Goal: Task Accomplishment & Management: Manage account settings

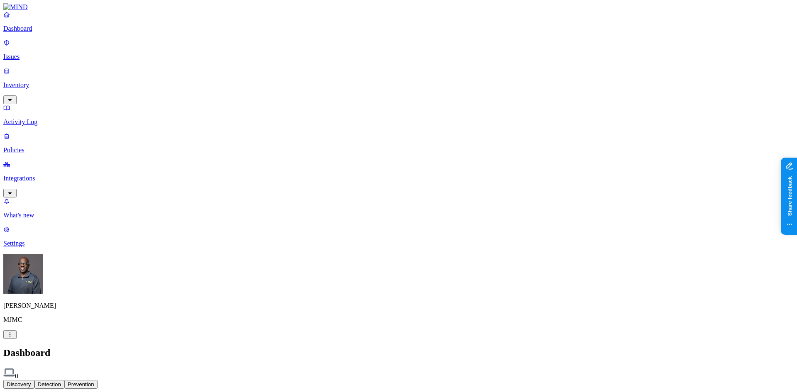
click at [36, 247] on p "Settings" at bounding box center [398, 243] width 791 height 7
drag, startPoint x: 377, startPoint y: 83, endPoint x: 432, endPoint y: 82, distance: 54.4
click at [34, 175] on p "Integrations" at bounding box center [398, 178] width 791 height 7
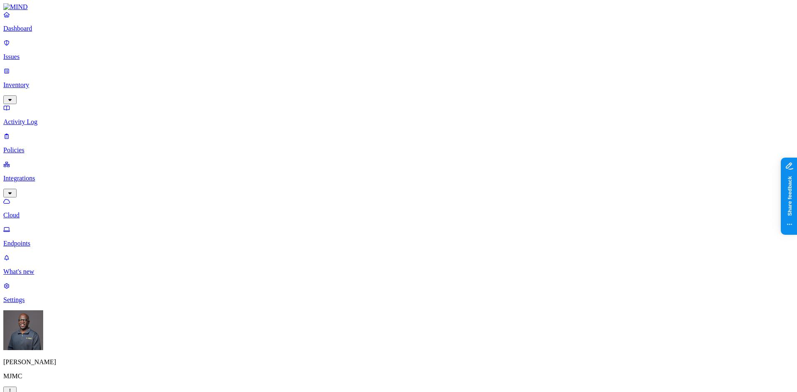
click at [36, 32] on p "Dashboard" at bounding box center [398, 28] width 791 height 7
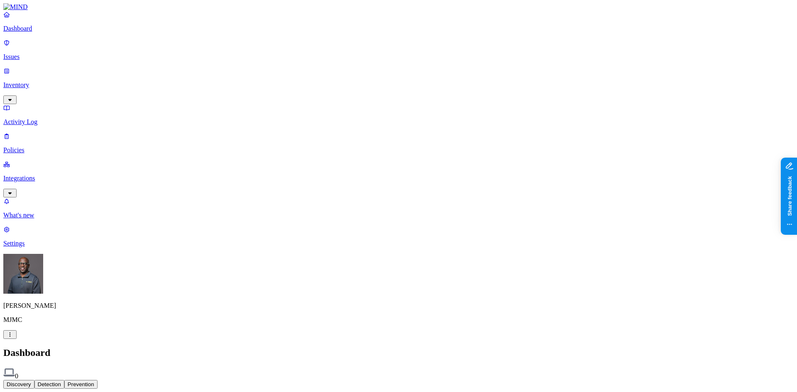
click at [27, 247] on p "Settings" at bounding box center [398, 243] width 791 height 7
drag, startPoint x: 407, startPoint y: 83, endPoint x: 426, endPoint y: 81, distance: 19.7
copy figcaption "mjmc.com"
click at [51, 175] on p "Integrations" at bounding box center [398, 178] width 791 height 7
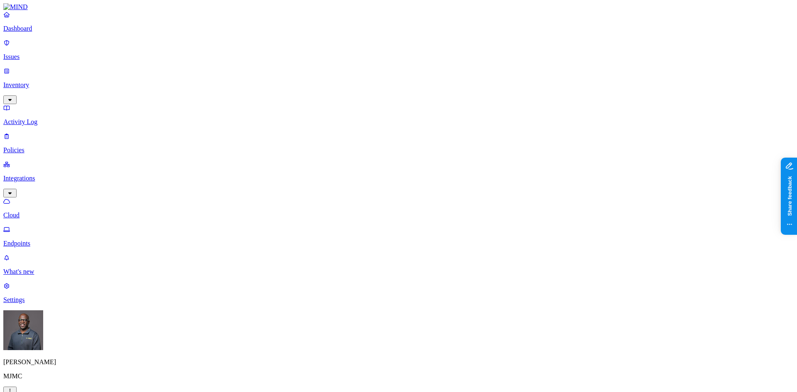
click at [32, 304] on p "Settings" at bounding box center [398, 299] width 791 height 7
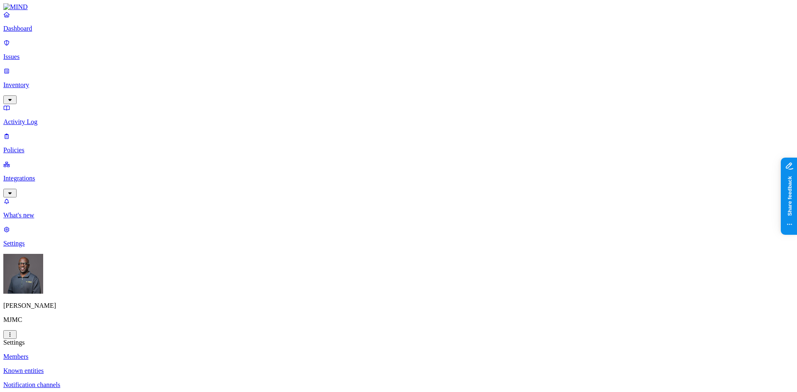
click at [37, 32] on p "Dashboard" at bounding box center [398, 28] width 791 height 7
click at [34, 247] on p "Settings" at bounding box center [398, 243] width 791 height 7
drag, startPoint x: 434, startPoint y: 82, endPoint x: 377, endPoint y: 79, distance: 56.5
copy figcaption "cvargovcik@mjmc.com"
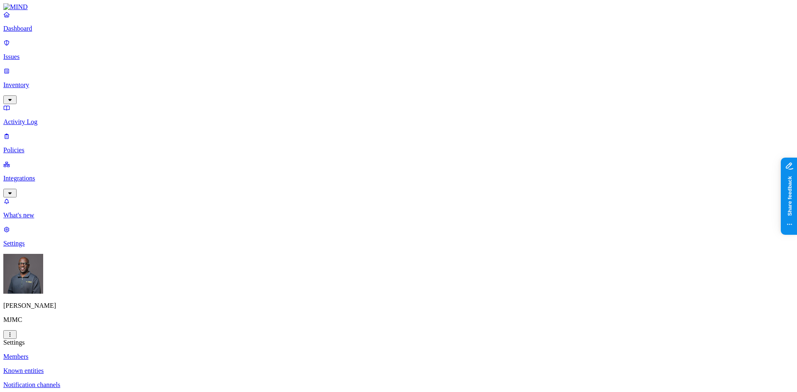
drag, startPoint x: 437, startPoint y: 81, endPoint x: 376, endPoint y: 85, distance: 60.7
copy figcaption "cvargovcik@mjmc.com"
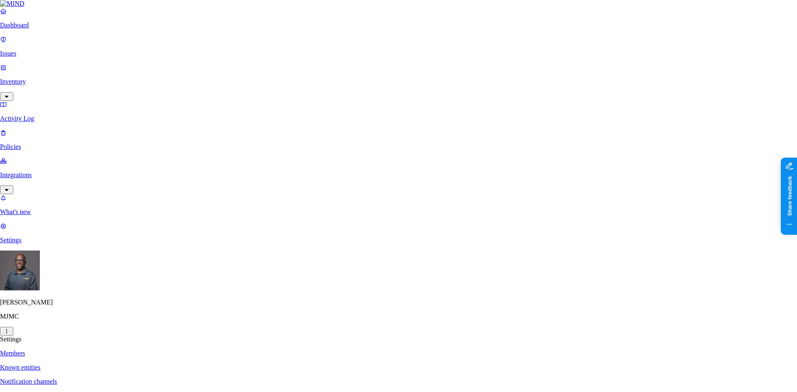
paste input "cvargovcik@mjmc.com"
type input "cvargovcik@mjmc.com"
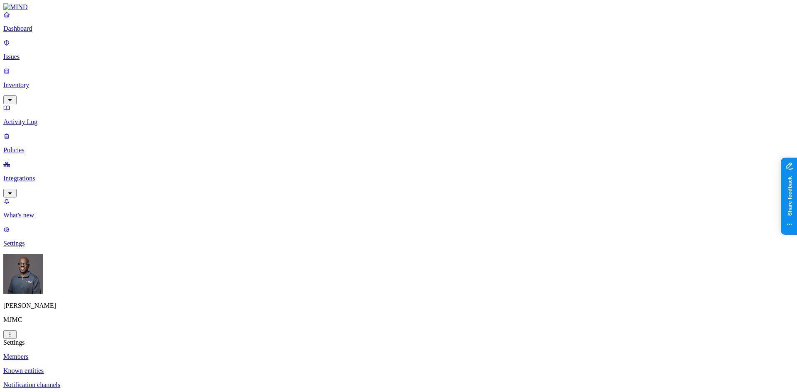
drag, startPoint x: 429, startPoint y: 105, endPoint x: 377, endPoint y: 108, distance: 52.4
copy figcaption "jmorris@mjmc.com"
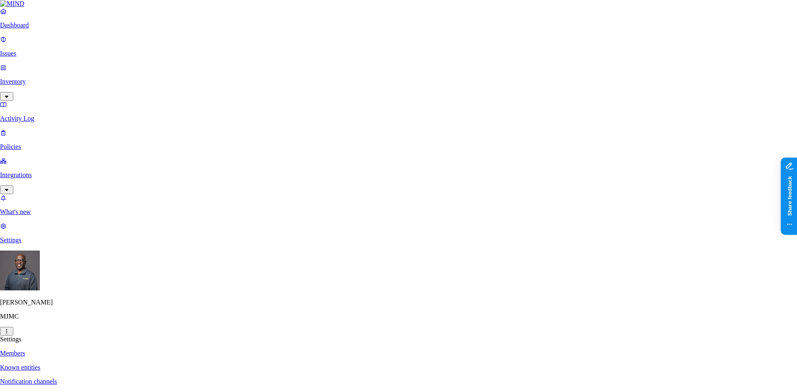
paste input "jmorris@mjmc.com"
type input "jmorris@mjmc.com"
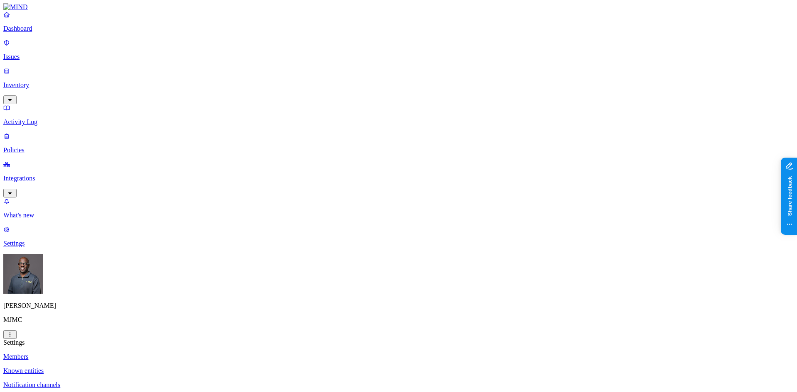
drag, startPoint x: 321, startPoint y: 193, endPoint x: 408, endPoint y: 180, distance: 88.2
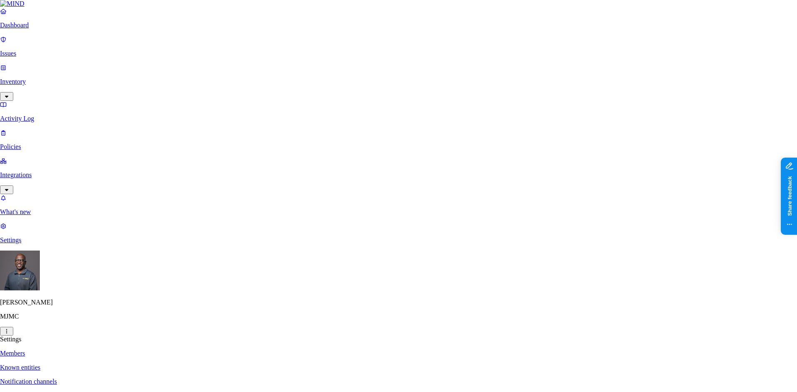
paste input "jmorris@mjmc.com"
type input "jmorris@mjmc.com"
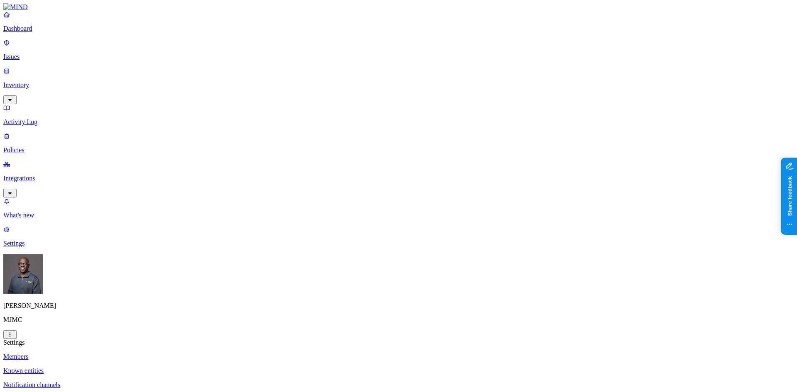
drag, startPoint x: 581, startPoint y: 255, endPoint x: 587, endPoint y: 5, distance: 249.6
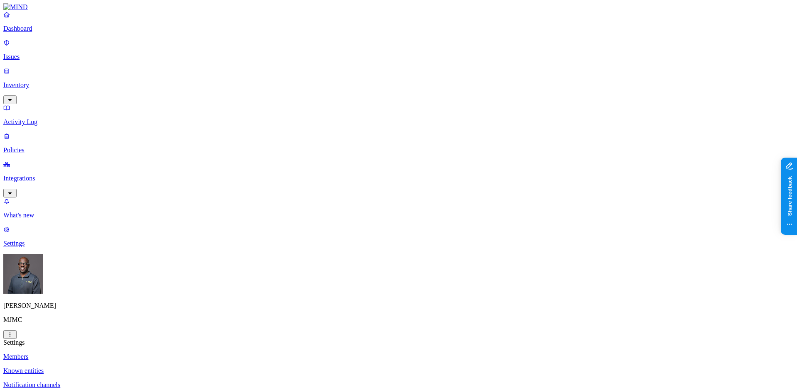
click at [41, 32] on p "Dashboard" at bounding box center [398, 28] width 791 height 7
click at [48, 175] on p "Integrations" at bounding box center [398, 178] width 791 height 7
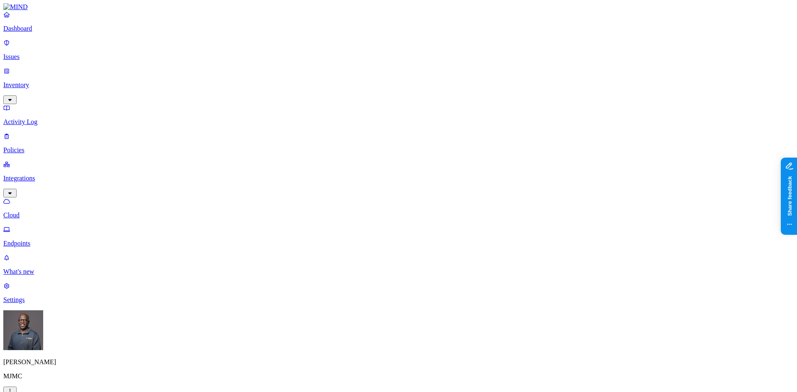
click at [38, 304] on p "Settings" at bounding box center [398, 299] width 791 height 7
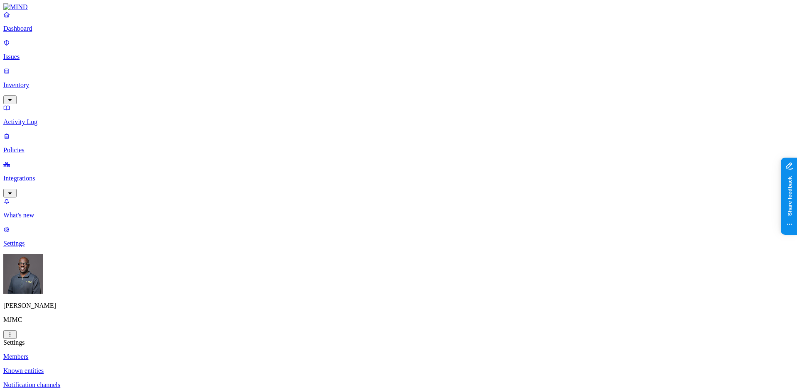
click at [32, 175] on p "Integrations" at bounding box center [398, 178] width 791 height 7
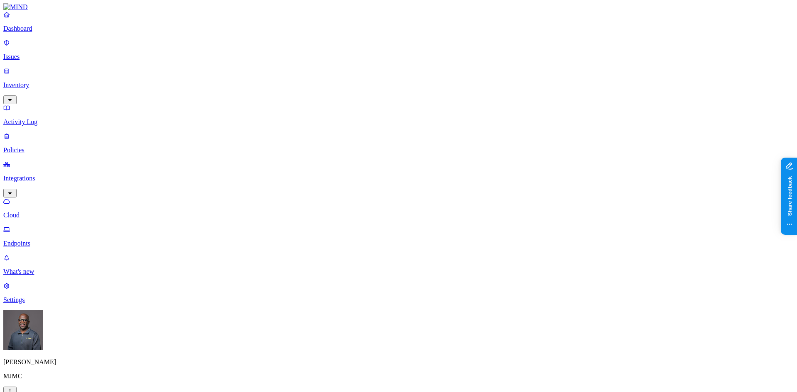
click at [35, 240] on p "Endpoints" at bounding box center [398, 243] width 791 height 7
click at [33, 32] on p "Dashboard" at bounding box center [398, 28] width 791 height 7
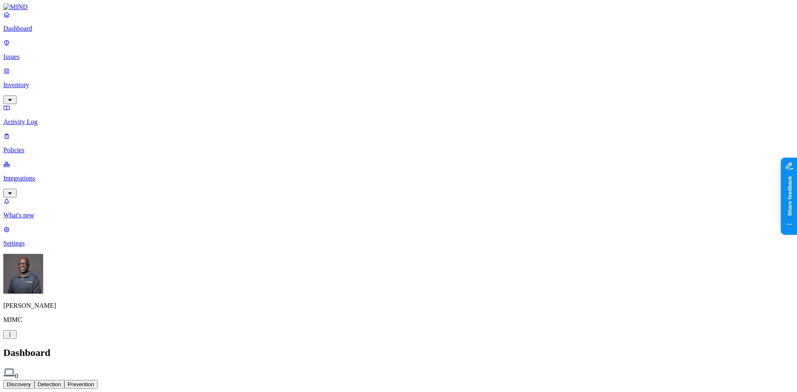
click at [38, 175] on p "Integrations" at bounding box center [398, 178] width 791 height 7
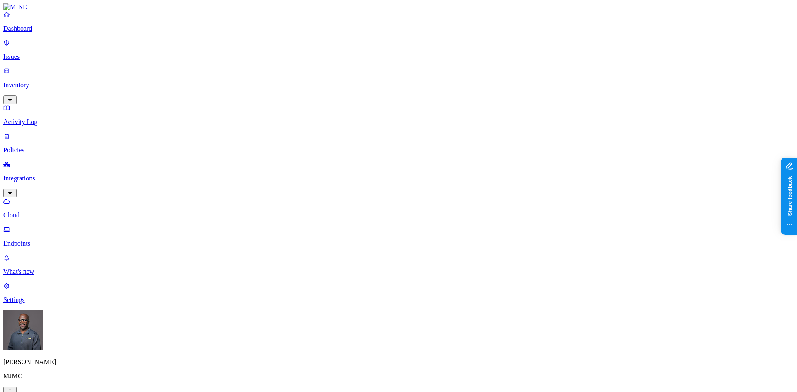
click at [42, 240] on p "Endpoints" at bounding box center [398, 243] width 791 height 7
click at [27, 118] on p "Activity Log" at bounding box center [398, 121] width 791 height 7
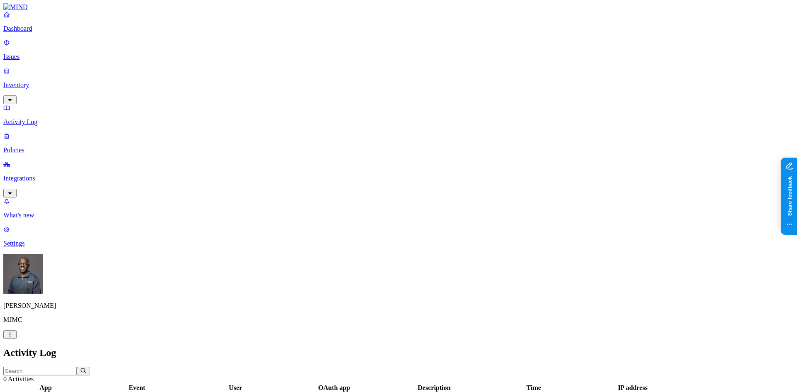
click at [36, 32] on p "Dashboard" at bounding box center [398, 28] width 791 height 7
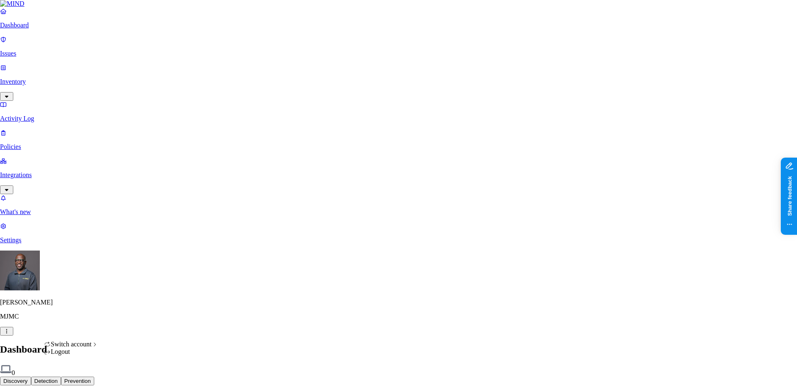
click at [79, 379] on html "Dashboard Issues Inventory Activity Log Policies Integrations What's new 1 Sett…" at bounding box center [398, 252] width 797 height 504
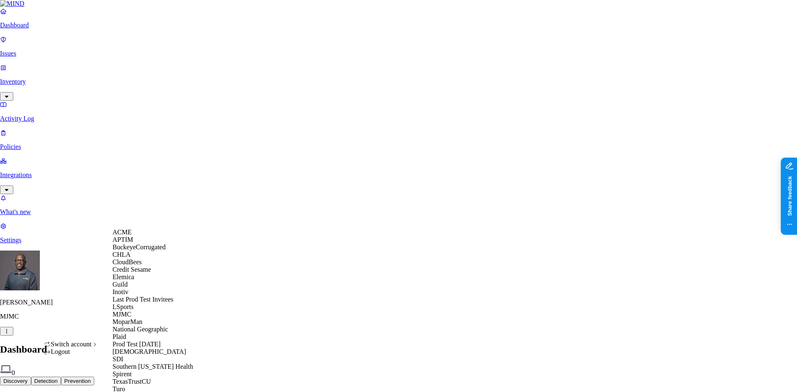
click at [147, 273] on span "Credit Sesame" at bounding box center [132, 269] width 39 height 7
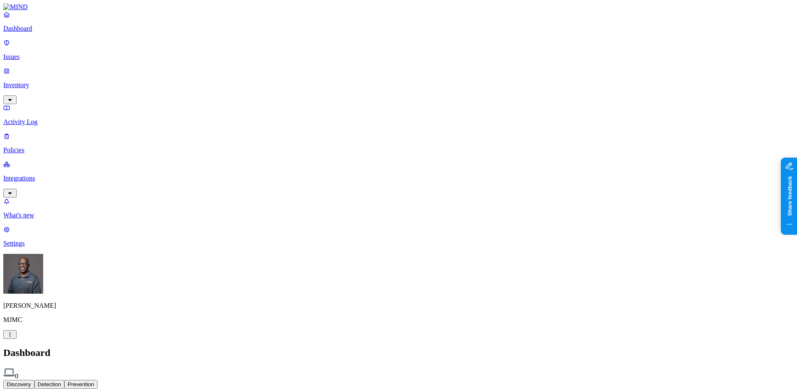
click at [75, 379] on html "Dashboard Issues Inventory Activity Log Policies Integrations What's new 1 Sett…" at bounding box center [398, 253] width 797 height 507
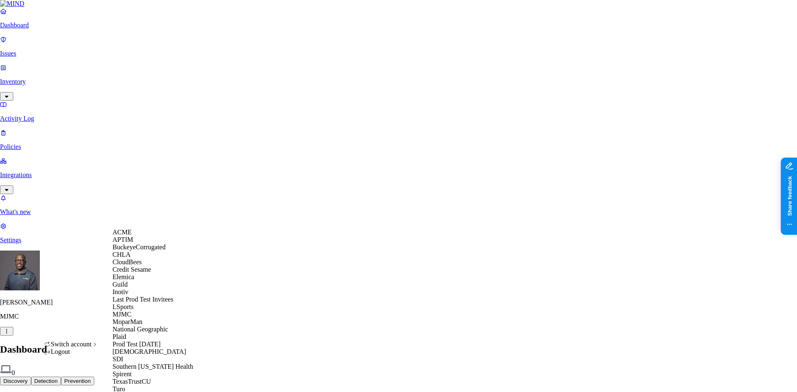
click at [144, 236] on div "ACME" at bounding box center [153, 232] width 81 height 7
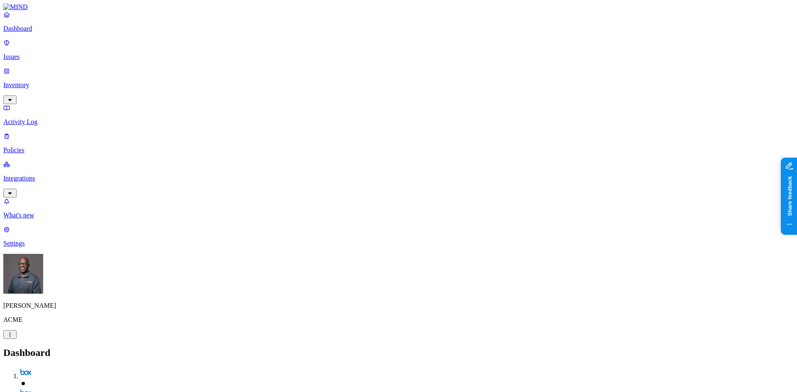
click at [53, 175] on p "Integrations" at bounding box center [398, 178] width 791 height 7
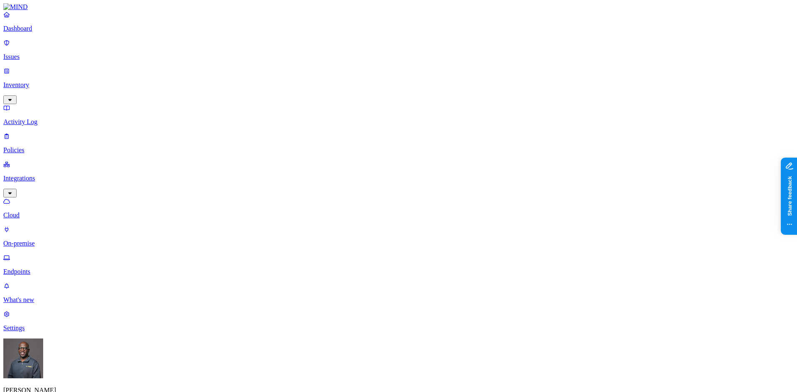
click at [42, 240] on p "On-premise" at bounding box center [398, 243] width 791 height 7
click at [37, 268] on p "Endpoints" at bounding box center [398, 271] width 791 height 7
click at [37, 32] on p "Dashboard" at bounding box center [398, 28] width 791 height 7
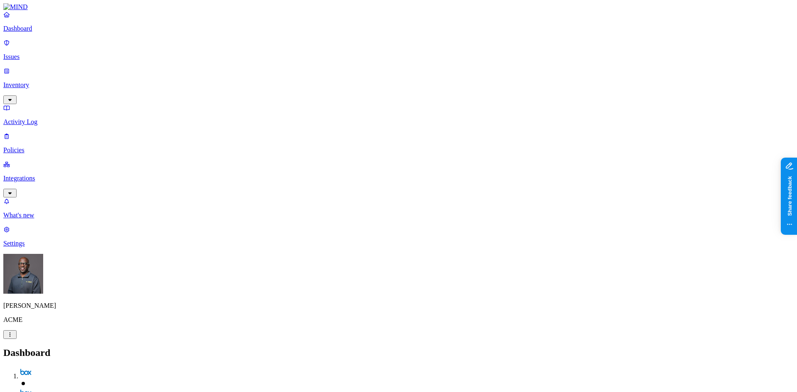
click at [40, 247] on p "Settings" at bounding box center [398, 243] width 791 height 7
click at [34, 175] on p "Integrations" at bounding box center [398, 178] width 791 height 7
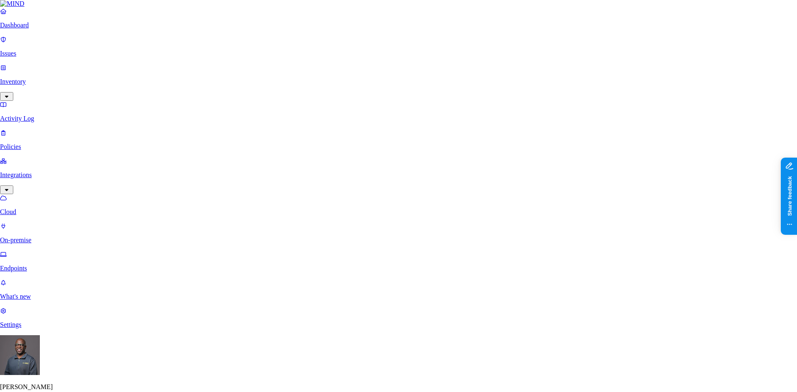
scroll to position [50, 0]
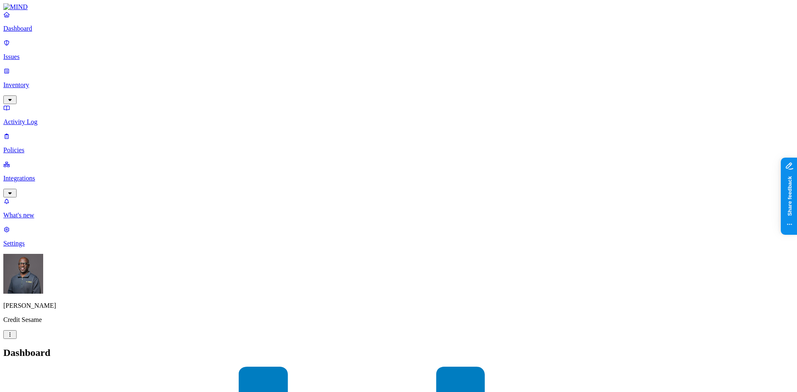
click at [44, 147] on p "Policies" at bounding box center [398, 150] width 791 height 7
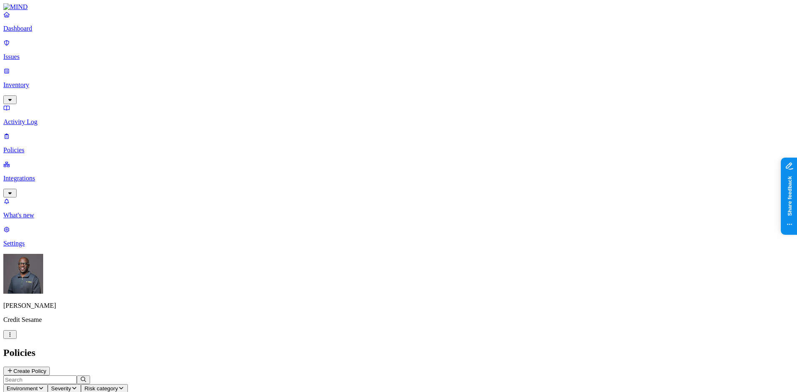
click at [44, 386] on icon "button" at bounding box center [41, 388] width 7 height 5
click at [193, 56] on span "Cloud" at bounding box center [193, 59] width 16 height 7
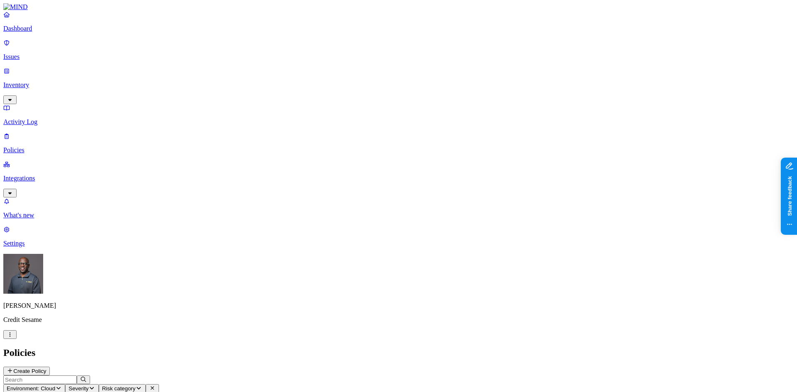
click at [29, 32] on p "Dashboard" at bounding box center [398, 28] width 791 height 7
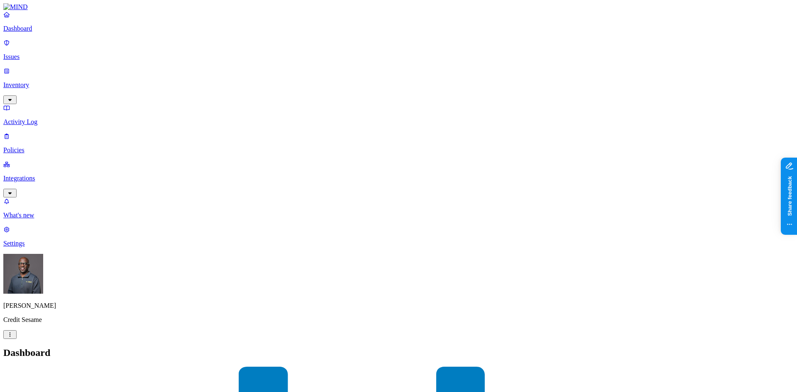
click at [39, 53] on p "Issues" at bounding box center [398, 56] width 791 height 7
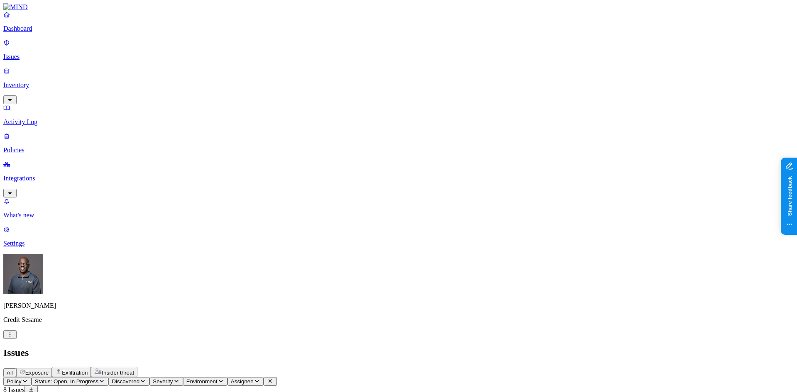
drag, startPoint x: 484, startPoint y: 68, endPoint x: 570, endPoint y: 70, distance: 86.4
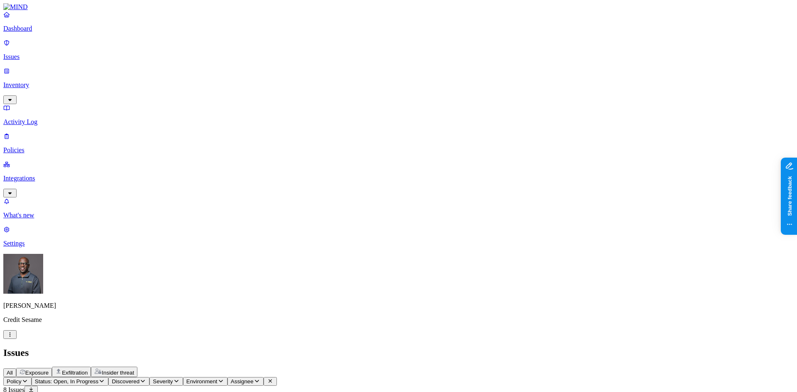
scroll to position [42, 0]
click at [49, 370] on span "Exposure" at bounding box center [36, 373] width 23 height 6
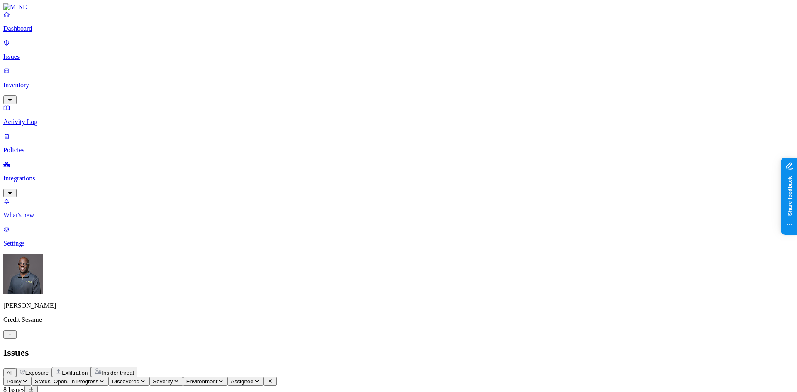
drag, startPoint x: 367, startPoint y: 64, endPoint x: 423, endPoint y: 64, distance: 56.1
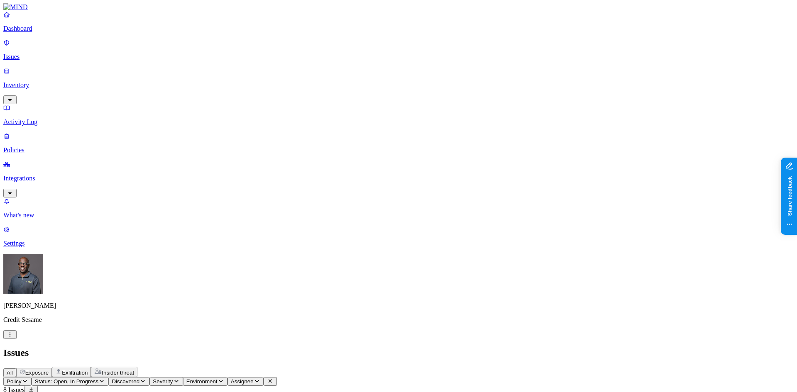
scroll to position [83, 0]
drag, startPoint x: 660, startPoint y: 154, endPoint x: 680, endPoint y: 154, distance: 19.5
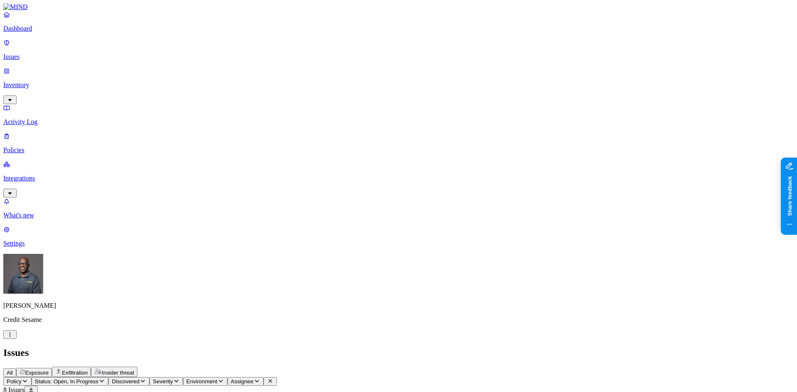
click at [88, 370] on span "Exfiltration" at bounding box center [75, 373] width 26 height 6
click at [134, 370] on span "Insider threat" at bounding box center [118, 373] width 32 height 6
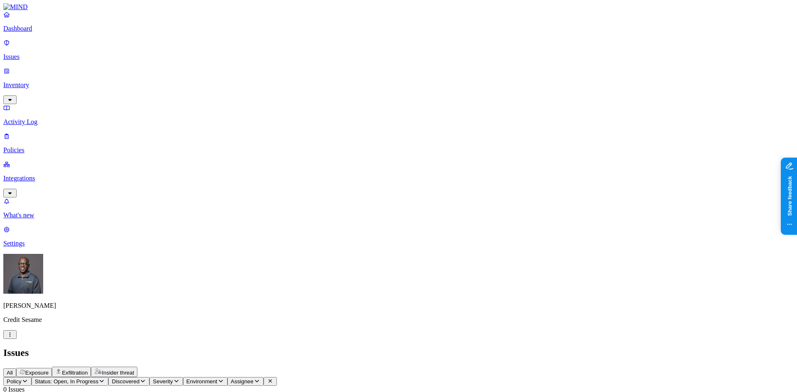
click at [34, 81] on p "Inventory" at bounding box center [398, 84] width 791 height 7
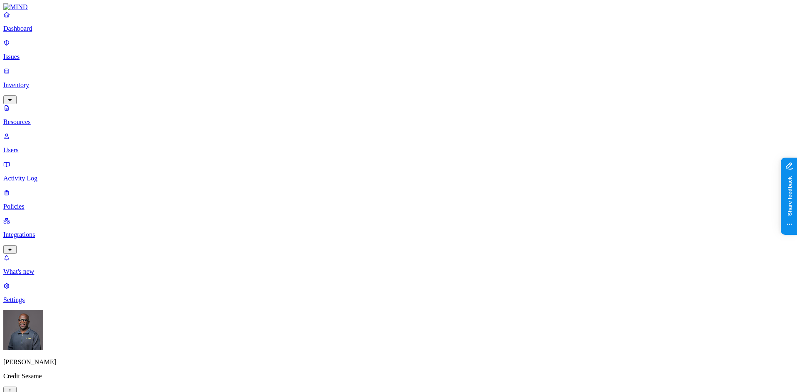
click at [376, 136] on button "button" at bounding box center [379, 137] width 7 height 2
drag, startPoint x: 235, startPoint y: 45, endPoint x: 309, endPoint y: 49, distance: 74.0
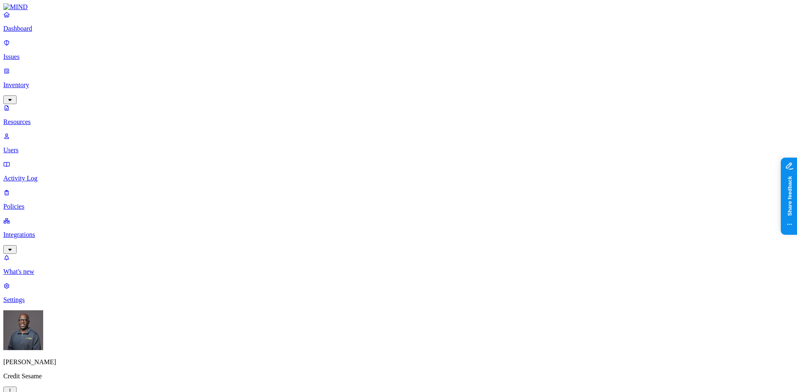
drag, startPoint x: 588, startPoint y: 188, endPoint x: 630, endPoint y: 186, distance: 42.4
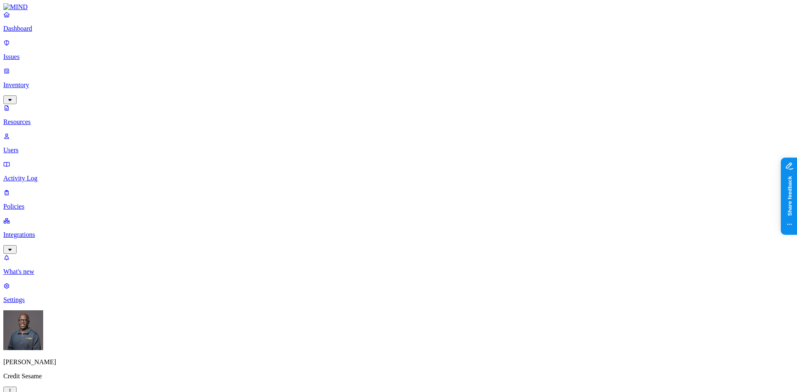
copy figcaption "[DOMAIN_NAME]"
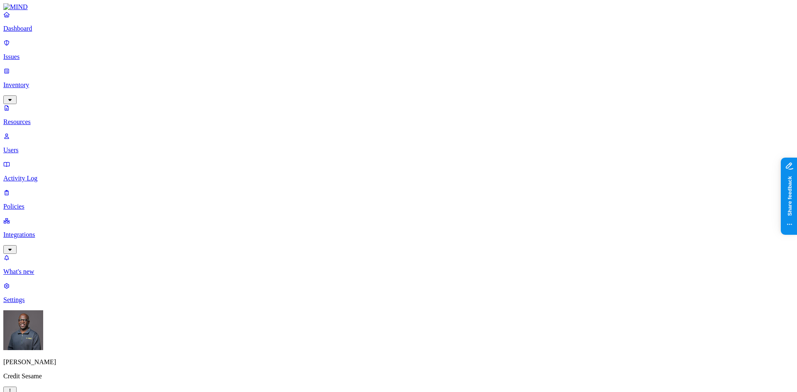
drag, startPoint x: 584, startPoint y: 259, endPoint x: 629, endPoint y: 257, distance: 44.9
copy figcaption "[DOMAIN_NAME]"
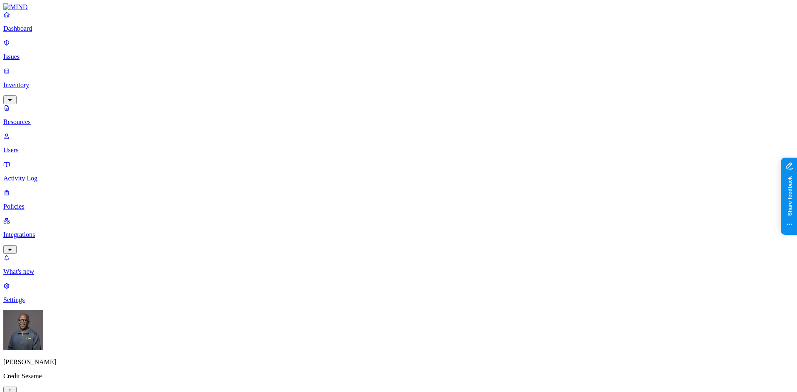
click at [36, 304] on p "Settings" at bounding box center [398, 299] width 791 height 7
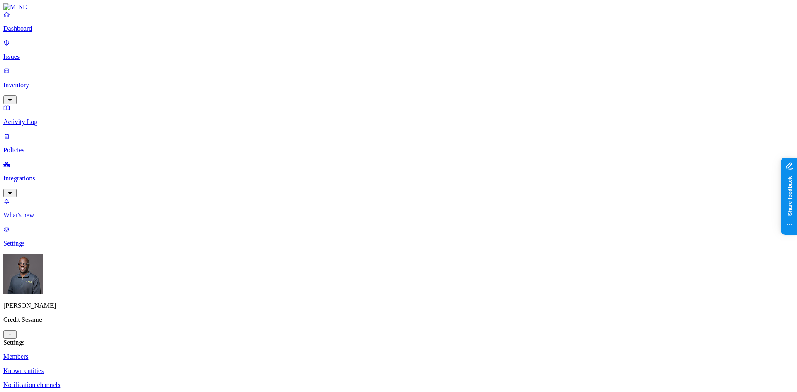
click at [116, 367] on p "Known entities" at bounding box center [398, 370] width 791 height 7
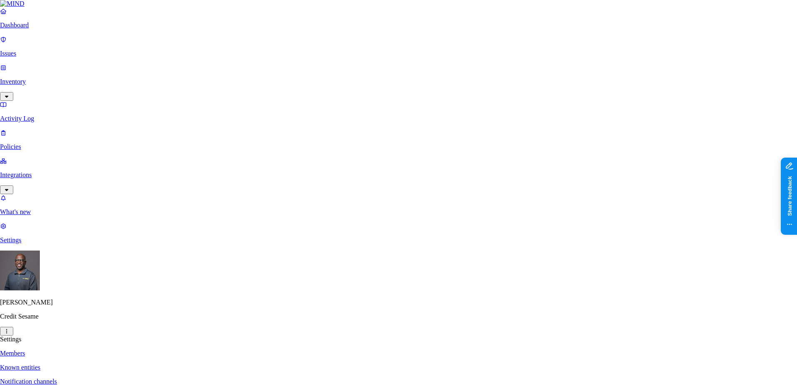
paste input "[DOMAIN_NAME]"
type input "[DOMAIN_NAME]"
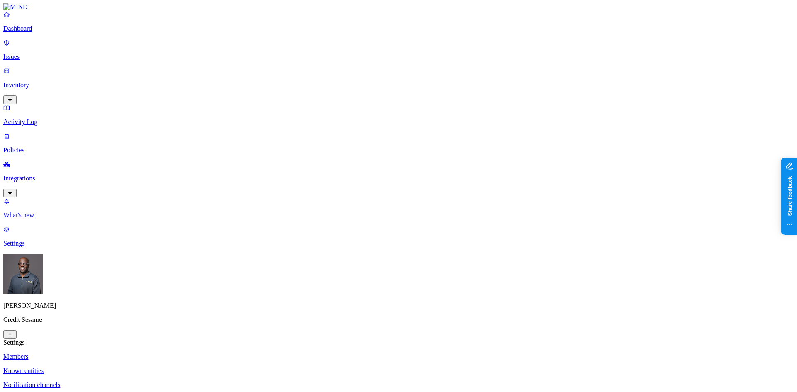
click at [120, 392] on p "Web domains" at bounding box center [398, 399] width 791 height 7
click at [123, 367] on p "Known entities" at bounding box center [398, 370] width 791 height 7
click at [43, 53] on p "Issues" at bounding box center [398, 56] width 791 height 7
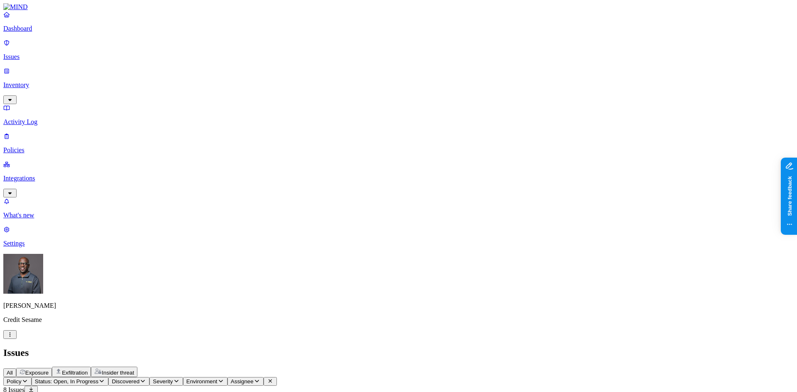
click at [49, 370] on span "Exposure" at bounding box center [36, 373] width 23 height 6
click at [47, 118] on p "Activity Log" at bounding box center [398, 121] width 791 height 7
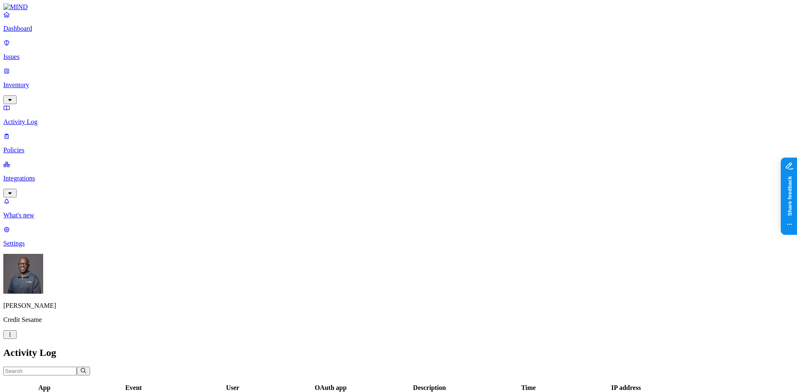
click at [25, 53] on p "Issues" at bounding box center [398, 56] width 791 height 7
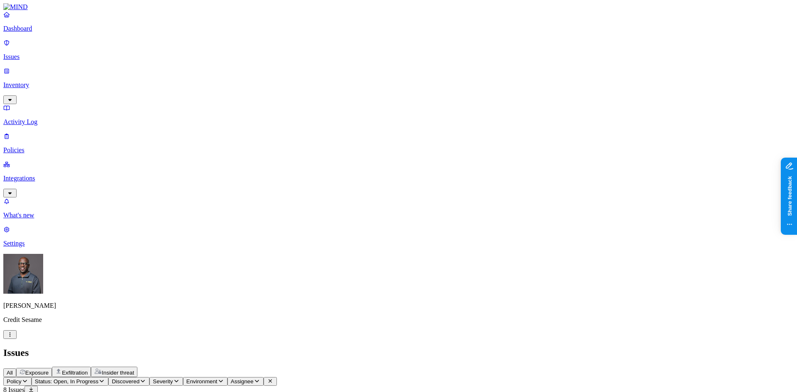
click at [35, 32] on p "Dashboard" at bounding box center [398, 28] width 791 height 7
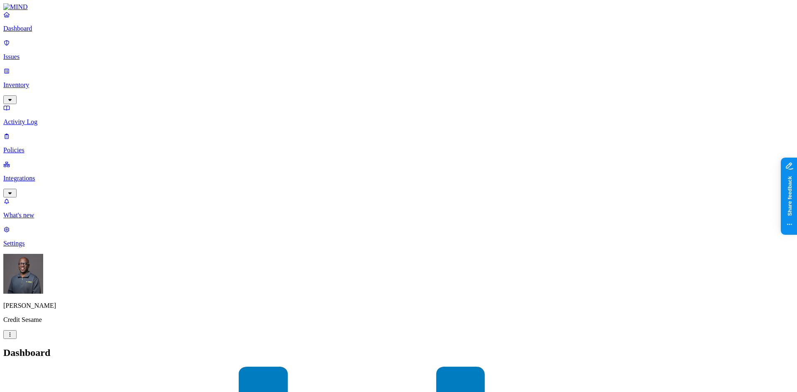
click at [45, 32] on p "Dashboard" at bounding box center [398, 28] width 791 height 7
click at [34, 247] on p "Settings" at bounding box center [398, 243] width 791 height 7
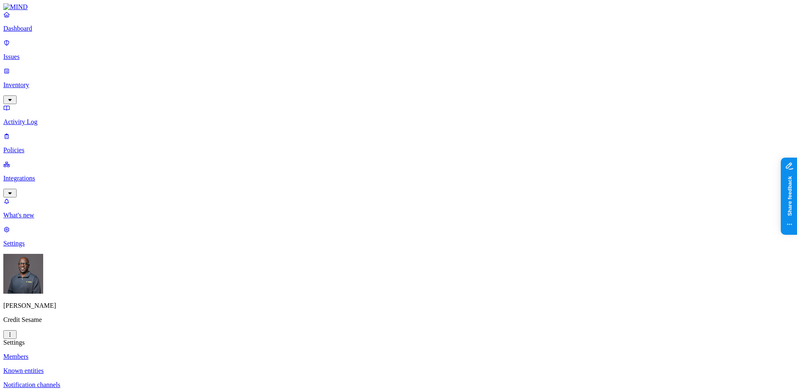
click at [125, 367] on p "Known entities" at bounding box center [398, 370] width 791 height 7
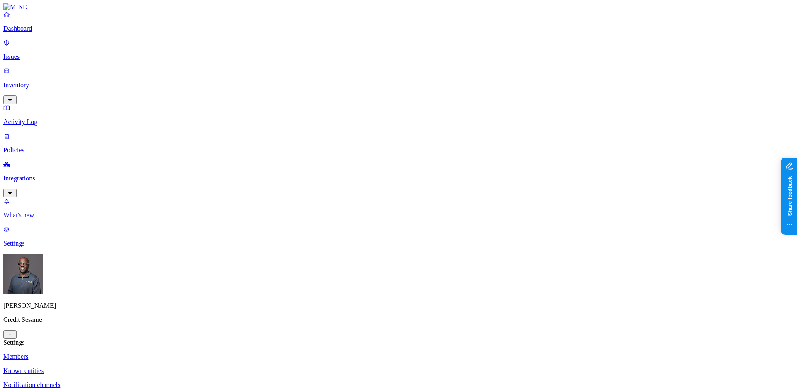
click at [122, 367] on p "Known entities" at bounding box center [398, 370] width 791 height 7
click at [115, 392] on p "Web domains" at bounding box center [398, 399] width 791 height 7
click at [115, 382] on p "Notification channels" at bounding box center [398, 385] width 791 height 7
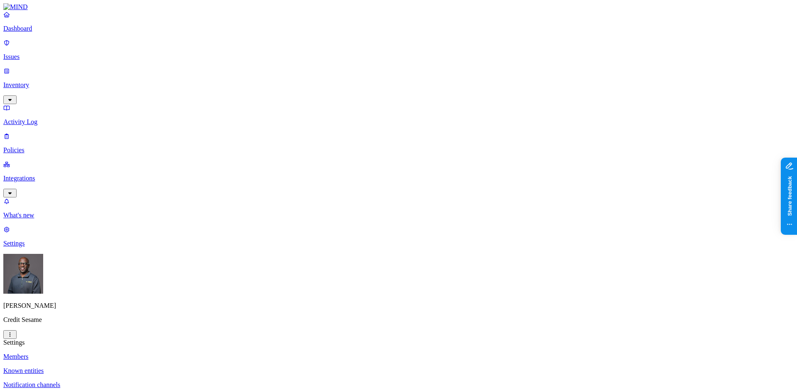
click at [122, 367] on p "Known entities" at bounding box center [398, 370] width 791 height 7
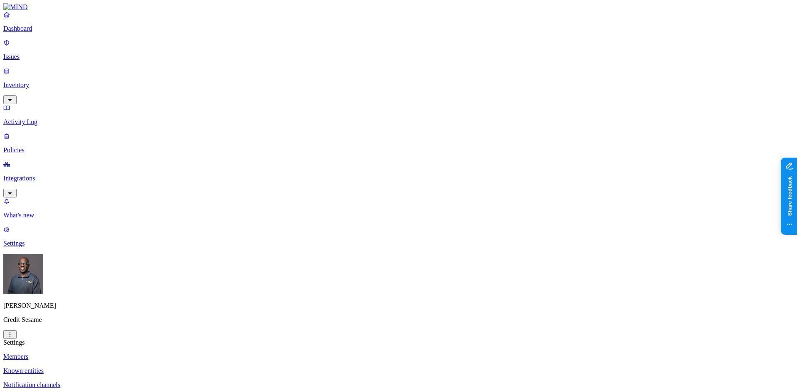
click at [47, 32] on p "Dashboard" at bounding box center [398, 28] width 791 height 7
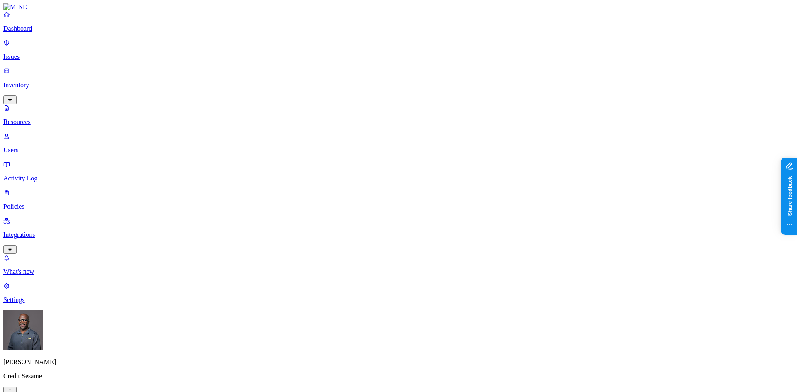
click at [415, 136] on button "button" at bounding box center [418, 137] width 7 height 2
click at [415, 167] on button "button" at bounding box center [418, 168] width 7 height 2
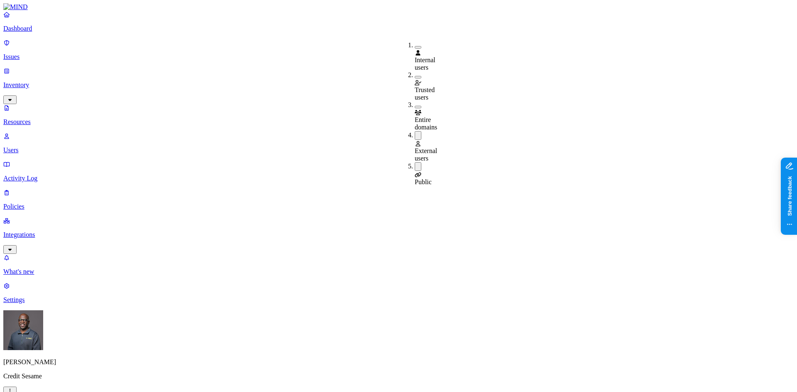
click at [415, 131] on button "button" at bounding box center [418, 135] width 7 height 9
click at [415, 161] on button "button" at bounding box center [418, 165] width 7 height 9
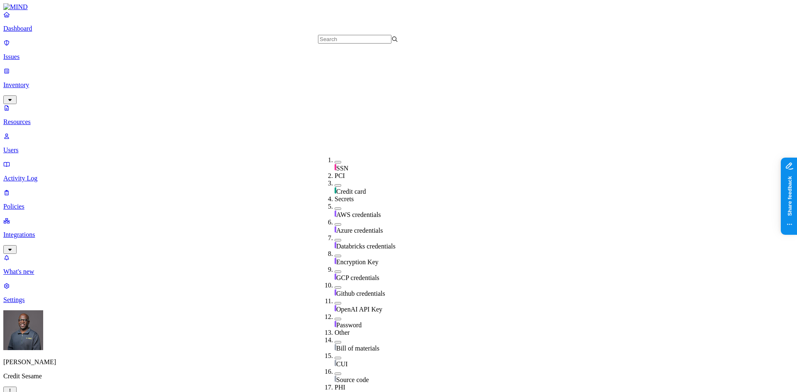
scroll to position [156, 0]
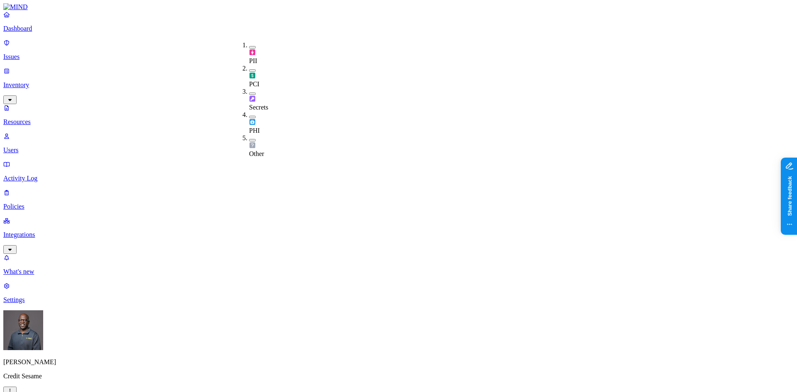
click at [249, 93] on button "button" at bounding box center [252, 94] width 7 height 2
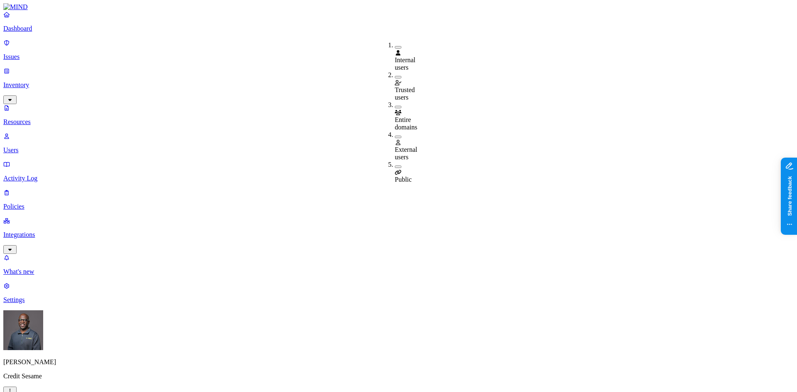
click at [395, 136] on button "button" at bounding box center [398, 137] width 7 height 2
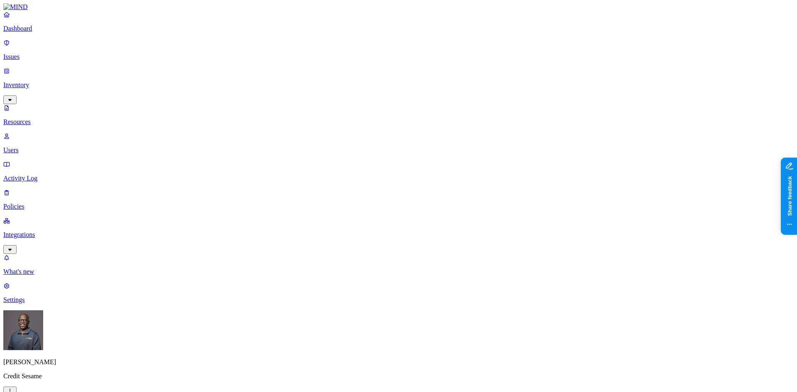
scroll to position [107, 0]
click at [32, 147] on p "Users" at bounding box center [398, 150] width 791 height 7
click at [35, 203] on p "Policies" at bounding box center [398, 206] width 791 height 7
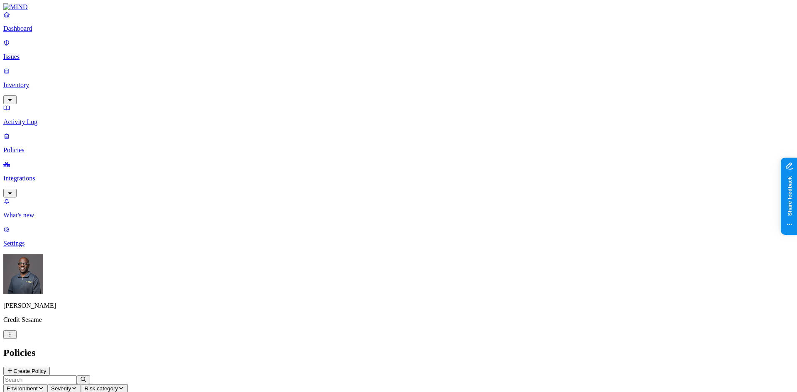
click at [46, 32] on p "Dashboard" at bounding box center [398, 28] width 791 height 7
